Goal: Transaction & Acquisition: Book appointment/travel/reservation

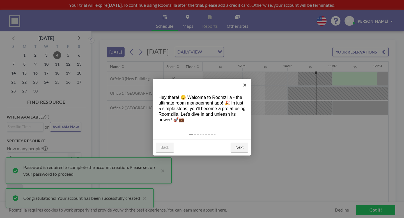
scroll to position [0, 365]
click at [235, 143] on link "Next" at bounding box center [240, 148] width 18 height 10
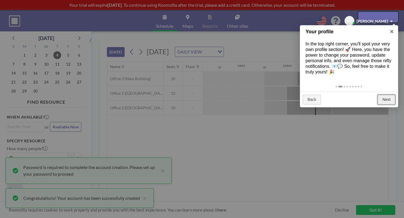
click at [388, 95] on link "Next" at bounding box center [387, 100] width 18 height 10
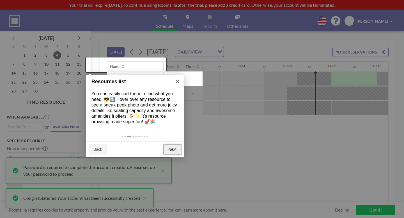
click at [172, 145] on link "Next" at bounding box center [173, 150] width 18 height 10
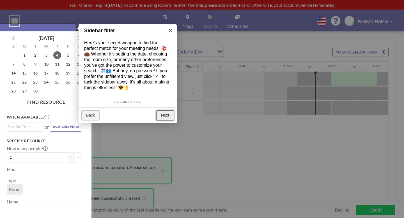
scroll to position [1, 0]
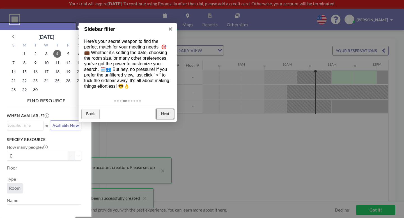
click at [171, 109] on link "Next" at bounding box center [165, 114] width 18 height 10
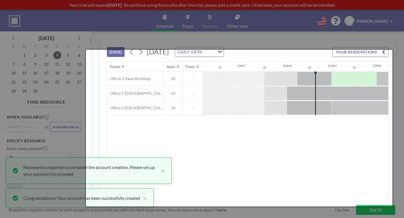
scroll to position [0, 0]
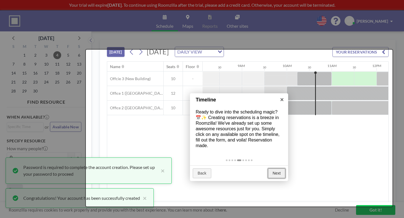
click at [274, 169] on link "Next" at bounding box center [277, 174] width 18 height 10
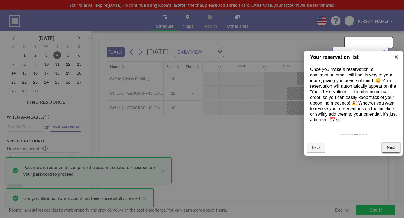
click at [391, 143] on link "Next" at bounding box center [391, 148] width 18 height 10
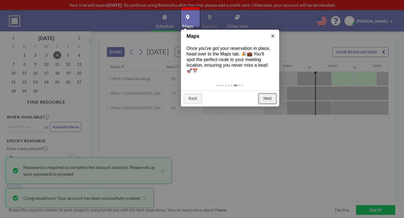
click at [268, 94] on link "Next" at bounding box center [268, 99] width 18 height 10
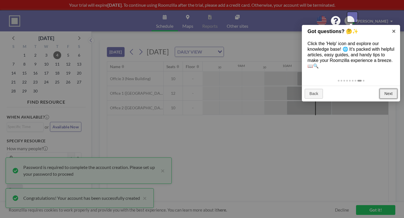
click at [388, 89] on link "Next" at bounding box center [389, 94] width 18 height 10
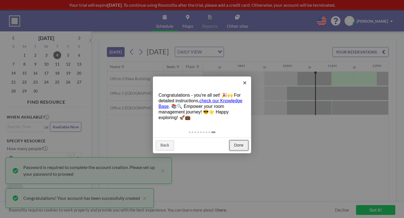
click at [241, 141] on link "Done" at bounding box center [239, 146] width 19 height 10
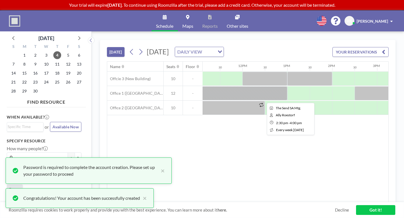
scroll to position [0, 499]
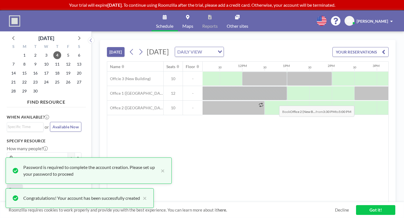
drag, startPoint x: 241, startPoint y: 90, endPoint x: 278, endPoint y: 91, distance: 36.5
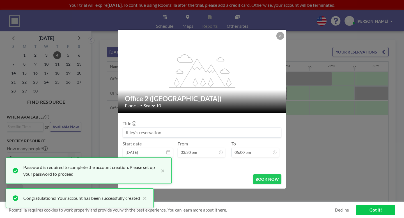
click at [198, 128] on input at bounding box center [202, 133] width 158 height 10
click at [149, 128] on input "SBS staff Grading" at bounding box center [202, 133] width 158 height 10
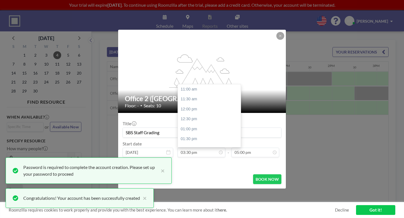
scroll to position [54, 0]
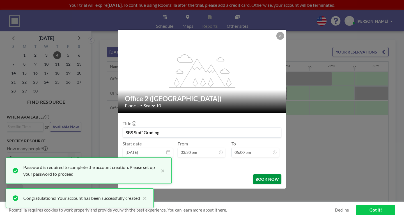
type input "SBS Staff Grading"
click at [253, 175] on button "BOOK NOW" at bounding box center [267, 180] width 28 height 10
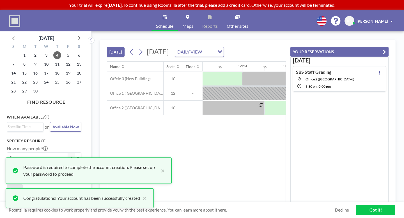
click at [222, 51] on icon "Search for option" at bounding box center [220, 52] width 4 height 3
click at [221, 61] on li "WEEKLY VIEW" at bounding box center [218, 60] width 44 height 8
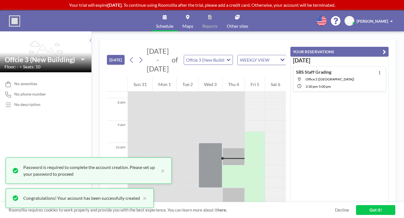
scroll to position [182, 0]
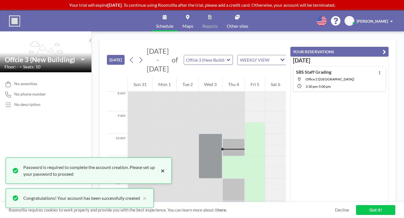
click at [158, 177] on button "×" at bounding box center [161, 170] width 7 height 13
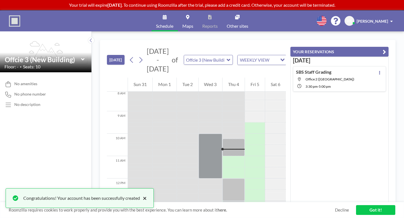
click at [140, 202] on button "×" at bounding box center [143, 198] width 7 height 7
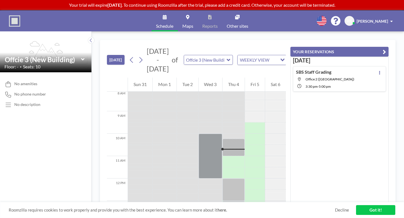
click at [386, 49] on icon "button" at bounding box center [384, 52] width 3 height 7
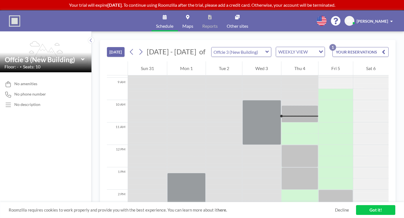
scroll to position [179, 0]
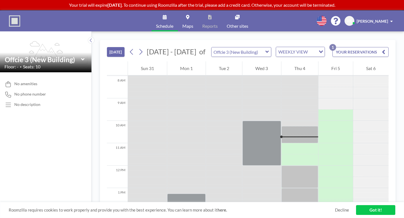
click at [389, 47] on button "YOUR RESERVATIONS 1" at bounding box center [361, 52] width 56 height 10
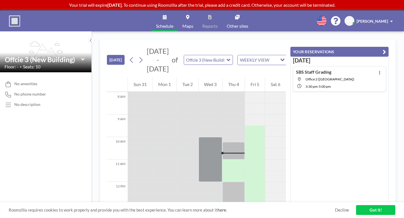
click at [386, 49] on icon "button" at bounding box center [384, 52] width 3 height 7
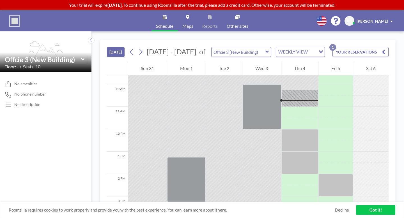
scroll to position [261, 0]
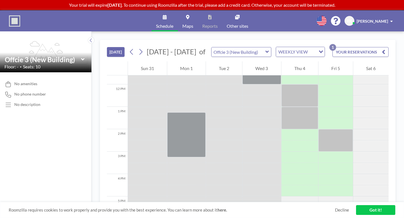
click at [372, 214] on link "Got it!" at bounding box center [375, 211] width 39 height 10
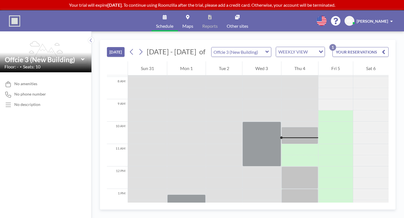
scroll to position [174, 0]
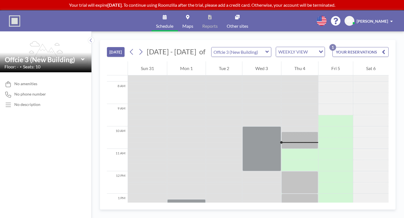
click at [138, 48] on icon at bounding box center [140, 52] width 5 height 8
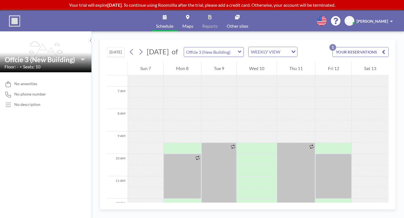
scroll to position [203, 0]
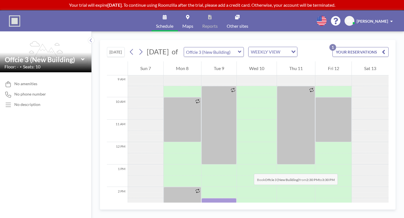
drag, startPoint x: 201, startPoint y: 127, endPoint x: 201, endPoint y: 136, distance: 9.3
click at [202, 198] on div at bounding box center [219, 209] width 35 height 22
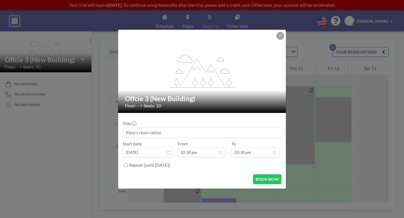
click at [165, 128] on input at bounding box center [202, 133] width 158 height 10
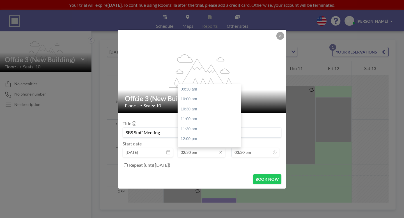
scroll to position [81, 0]
type input "SBS Staff Meeting"
click at [203, 148] on input "02:30 pm" at bounding box center [202, 153] width 48 height 10
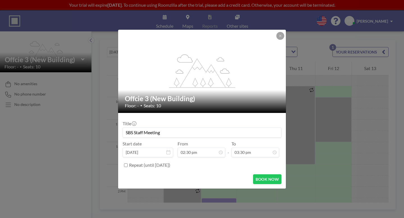
click at [207, 161] on form "Title SBS Staff Meeting Start date [DATE] From 02:30 pm - To 03:30 pm Repeat (u…" at bounding box center [202, 151] width 168 height 76
click at [253, 175] on button "BOOK NOW" at bounding box center [267, 180] width 28 height 10
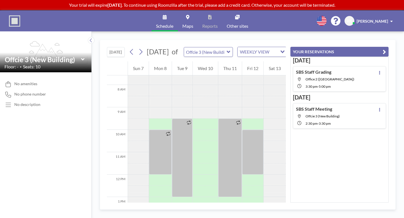
scroll to position [183, 0]
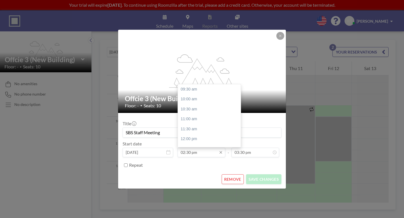
click at [194, 148] on input "02:30 pm" at bounding box center [202, 153] width 48 height 10
click at [196, 94] on div "02:00 pm" at bounding box center [209, 99] width 63 height 10
type input "02:00 pm"
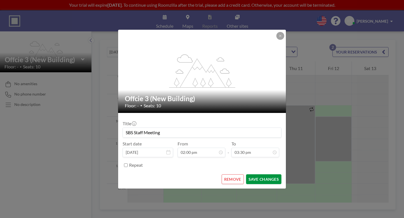
click at [256, 175] on button "SAVE CHANGES" at bounding box center [263, 180] width 35 height 10
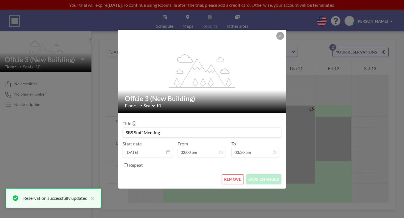
click at [128, 164] on input "Repeat" at bounding box center [126, 166] width 4 height 4
checkbox input "true"
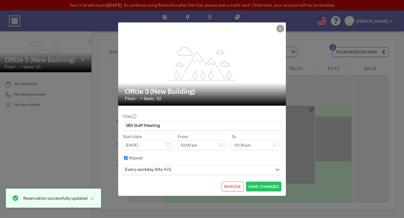
click at [207, 166] on input "Search for option" at bounding box center [222, 169] width 99 height 7
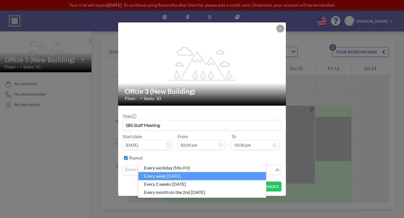
click at [191, 175] on li "every week [DATE]" at bounding box center [202, 176] width 128 height 8
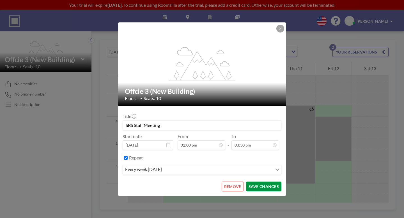
click at [247, 182] on button "SAVE CHANGES" at bounding box center [263, 187] width 35 height 10
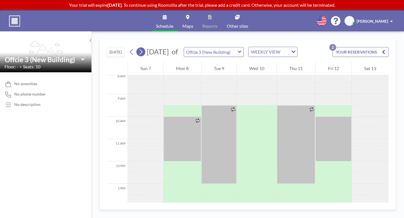
click at [138, 48] on icon at bounding box center [140, 52] width 5 height 8
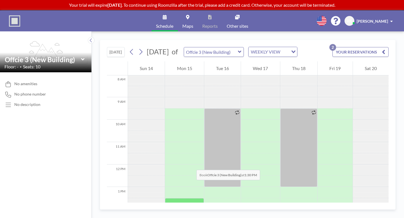
scroll to position [182, 0]
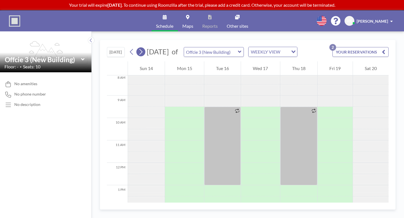
click at [138, 48] on icon at bounding box center [140, 52] width 5 height 8
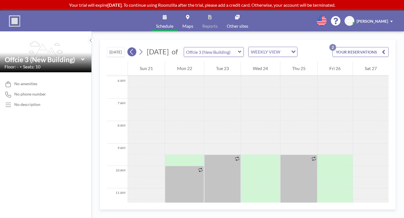
scroll to position [137, 0]
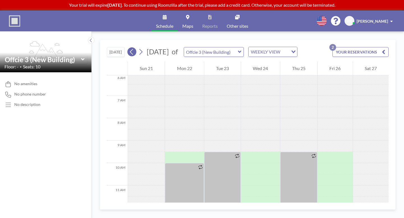
click at [129, 48] on icon at bounding box center [131, 52] width 5 height 8
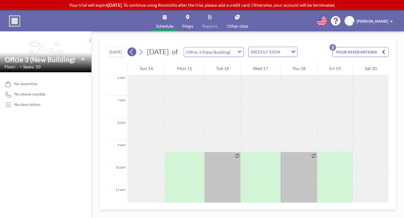
click at [129, 48] on icon at bounding box center [131, 52] width 5 height 8
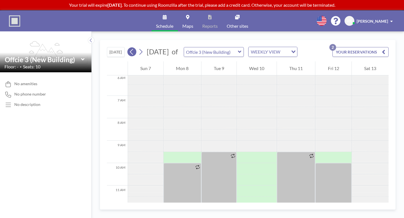
click at [129, 48] on icon at bounding box center [131, 52] width 5 height 8
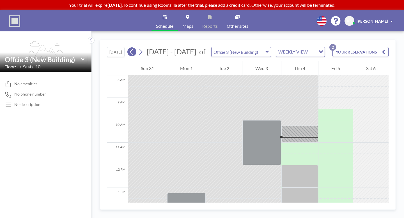
scroll to position [182, 0]
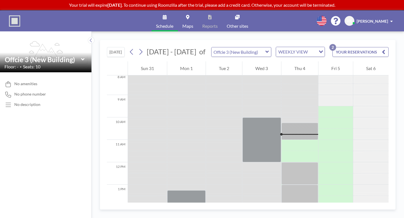
click at [371, 47] on button "YOUR RESERVATIONS 2" at bounding box center [361, 52] width 56 height 10
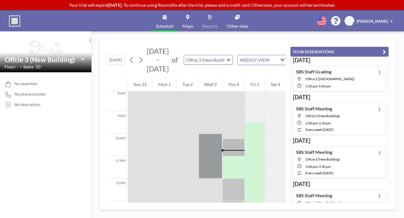
scroll to position [0, 0]
click at [354, 67] on div "SBS Staff Grading Office 2 ([GEOGRAPHIC_DATA]) 3:30 PM - 5:00 PM" at bounding box center [339, 79] width 93 height 26
type input "Office 2 ([GEOGRAPHIC_DATA])"
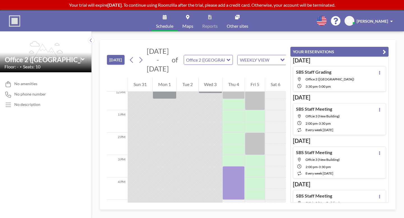
scroll to position [274, 0]
click at [238, 55] on div "WEEKLY VIEW" at bounding box center [259, 59] width 42 height 8
click at [232, 53] on li "DAILY VIEW" at bounding box center [241, 52] width 44 height 8
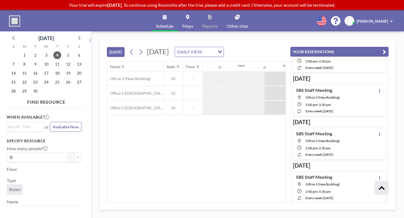
scroll to position [0, 0]
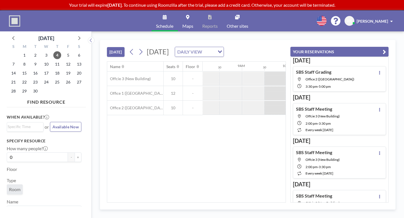
click at [386, 49] on icon "button" at bounding box center [384, 52] width 3 height 7
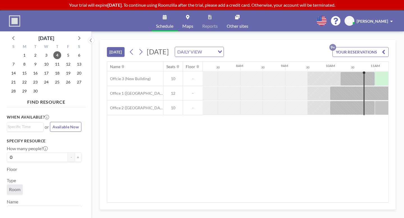
scroll to position [0, 333]
